Goal: Task Accomplishment & Management: Manage account settings

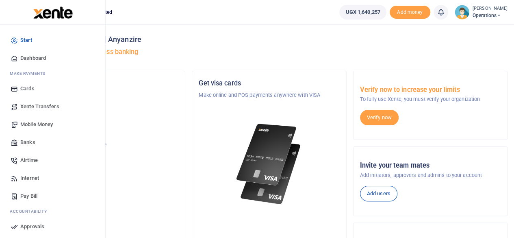
click at [36, 124] on span "Mobile Money" at bounding box center [36, 124] width 33 height 8
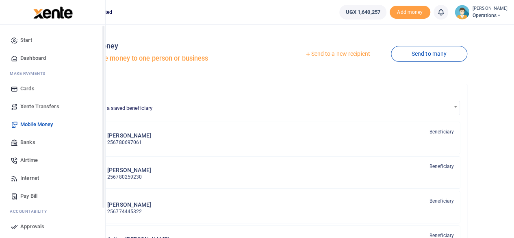
click at [33, 106] on span "Xente Transfers" at bounding box center [39, 106] width 39 height 8
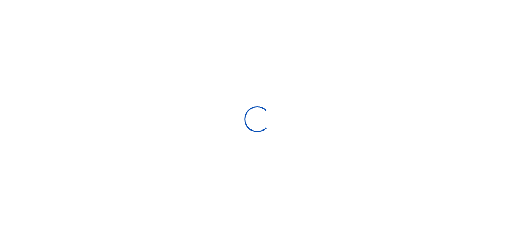
select select
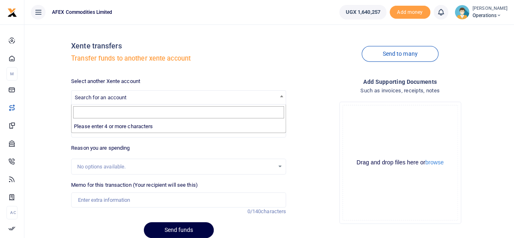
click at [105, 95] on span "Search for an account" at bounding box center [101, 97] width 52 height 6
type input "9"
click at [295, 40] on div "Send to many" at bounding box center [400, 54] width 222 height 46
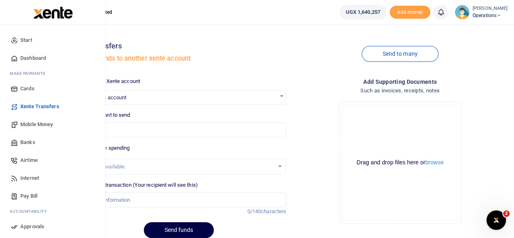
click at [26, 140] on span "Banks" at bounding box center [27, 142] width 15 height 8
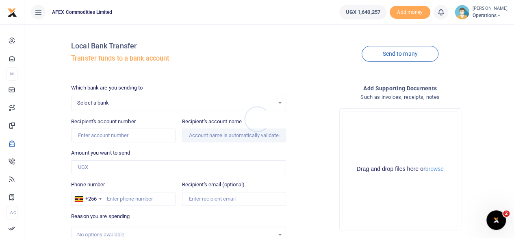
click at [111, 105] on div at bounding box center [257, 119] width 514 height 238
click at [111, 105] on span "Select a bank" at bounding box center [175, 103] width 197 height 8
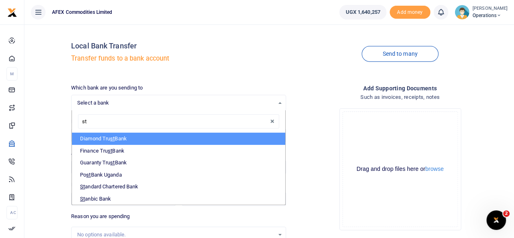
type input "sta"
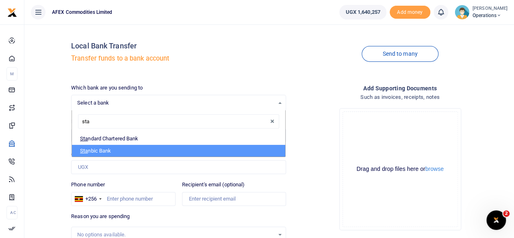
click at [118, 147] on li "Sta nbic Bank" at bounding box center [178, 151] width 213 height 12
select select "STANBIC"
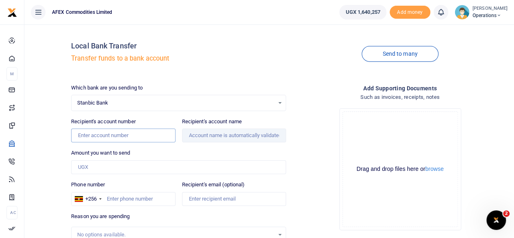
click at [116, 139] on input "Recipient's account number" at bounding box center [123, 135] width 104 height 14
type input "9030022581502"
click at [205, 136] on input "Recipient's account name" at bounding box center [234, 135] width 104 height 14
type input "Afex Commodities Limited Settlement Ugx"
click at [98, 167] on input "Amount you want to send" at bounding box center [178, 167] width 215 height 14
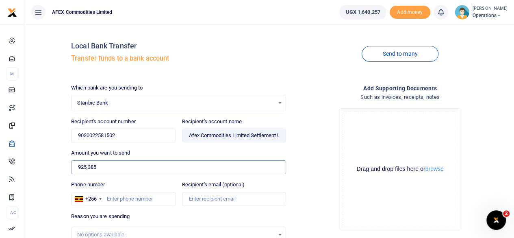
type input "925,385"
click at [115, 201] on input "Phone number" at bounding box center [123, 199] width 104 height 14
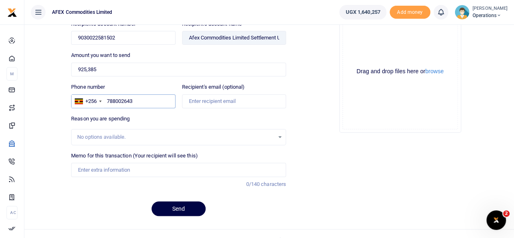
scroll to position [103, 0]
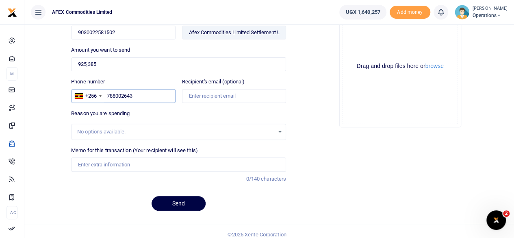
type input "788002643"
click at [75, 162] on input "Memo for this transaction (Your recipient will see this)" at bounding box center [178, 164] width 215 height 14
type input "Transfer from Xente account"
click at [180, 205] on button "Send" at bounding box center [179, 203] width 54 height 15
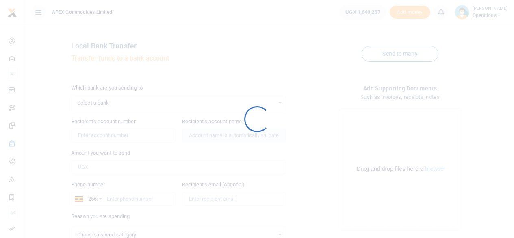
scroll to position [103, 0]
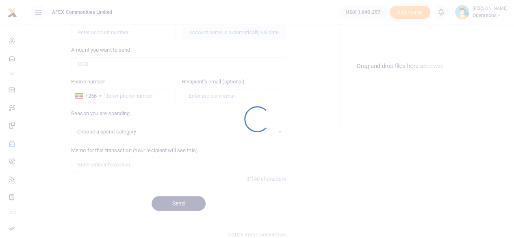
select select
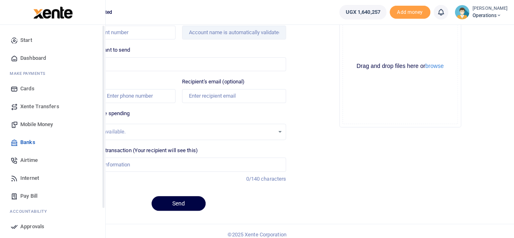
click at [27, 56] on span "Dashboard" at bounding box center [33, 58] width 26 height 8
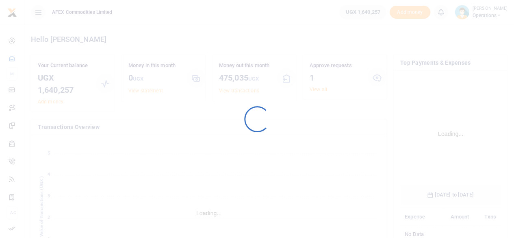
scroll to position [127, 94]
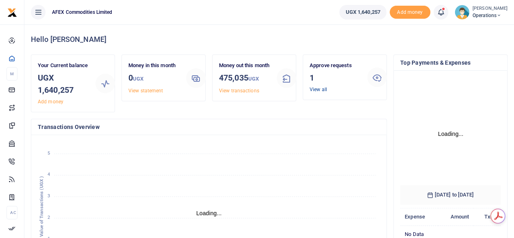
click at [322, 88] on link "View all" at bounding box center [318, 90] width 17 height 6
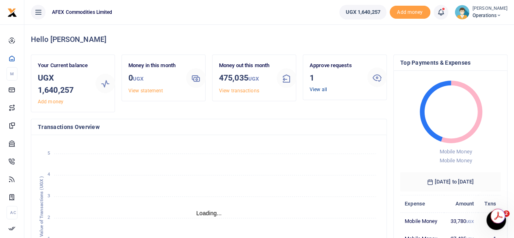
scroll to position [0, 0]
click at [319, 89] on link "View all" at bounding box center [318, 90] width 17 height 6
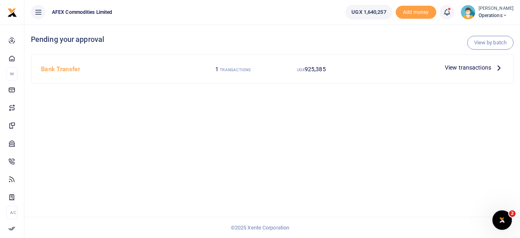
click at [449, 68] on span "View transactions" at bounding box center [468, 67] width 46 height 9
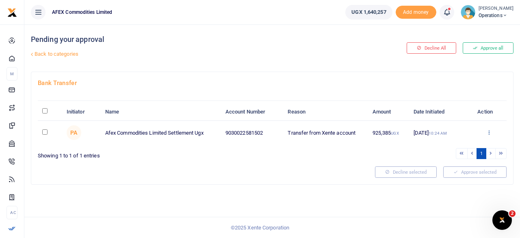
click at [487, 130] on icon at bounding box center [489, 132] width 5 height 6
click at [466, 146] on link "Approve" at bounding box center [459, 145] width 64 height 11
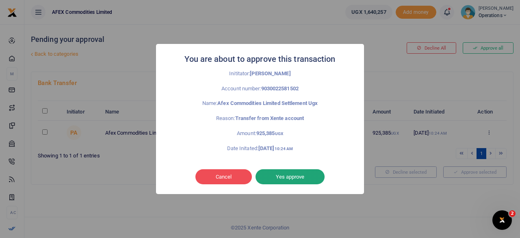
click at [312, 174] on button "Yes approve" at bounding box center [290, 176] width 69 height 15
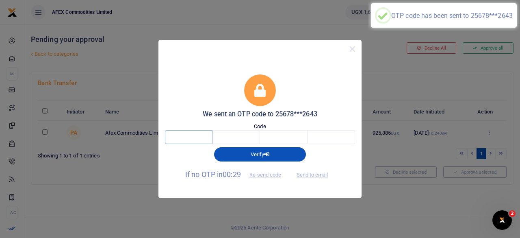
click at [196, 133] on input "text" at bounding box center [189, 137] width 48 height 14
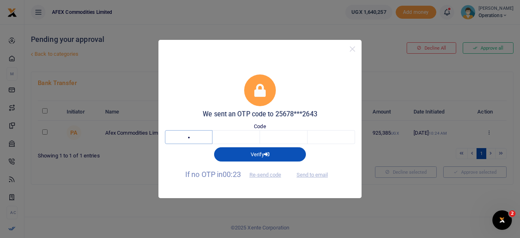
type input "9"
type input "5"
type input "7"
type input "6"
